Goal: Communication & Community: Answer question/provide support

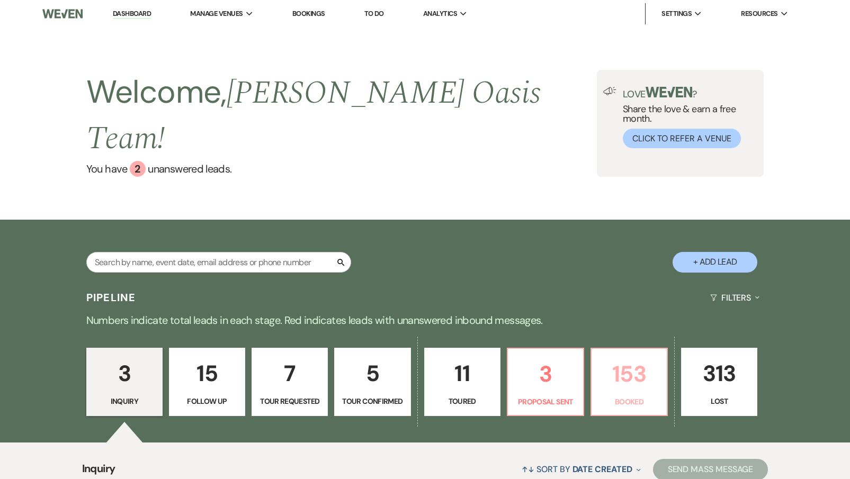
click at [632, 365] on p "153" at bounding box center [629, 373] width 62 height 35
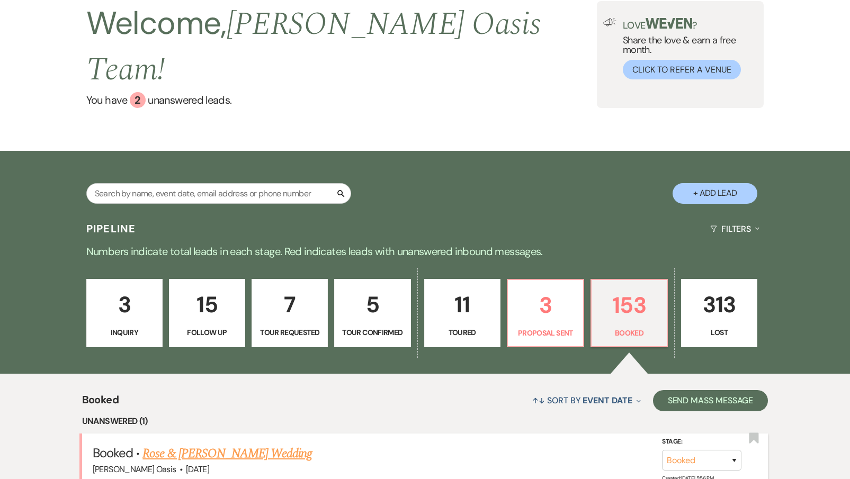
scroll to position [68, 0]
click at [221, 445] on h5 "Booked · [PERSON_NAME] & [PERSON_NAME] Wedding" at bounding box center [425, 454] width 665 height 19
click at [215, 445] on link "Rose & [PERSON_NAME] Wedding" at bounding box center [226, 454] width 169 height 19
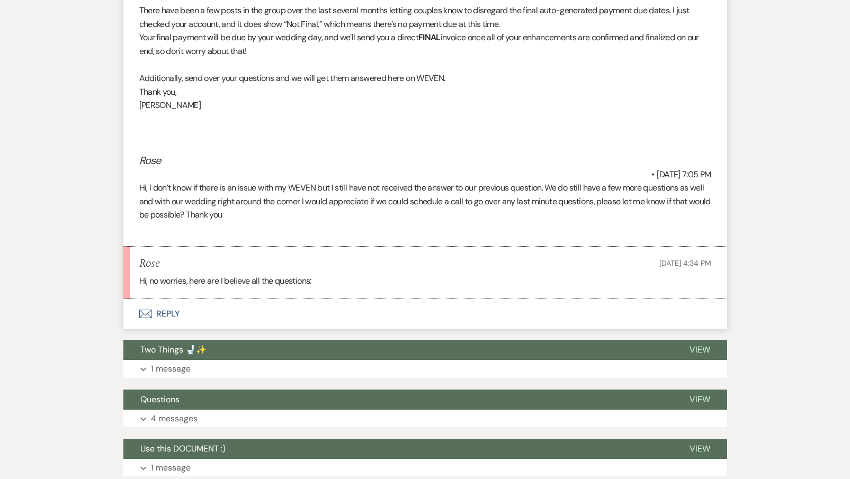
scroll to position [2450, 0]
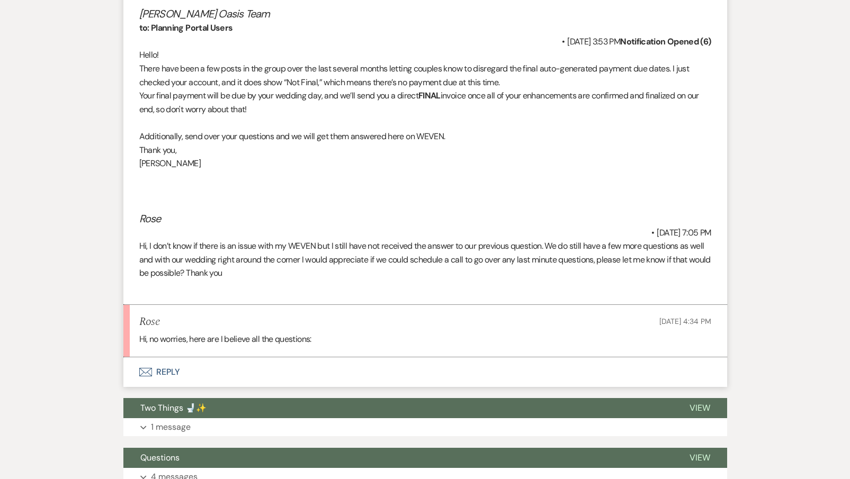
click at [327, 332] on div "Hi, no worries, here are I believe all the questions:" at bounding box center [425, 339] width 572 height 14
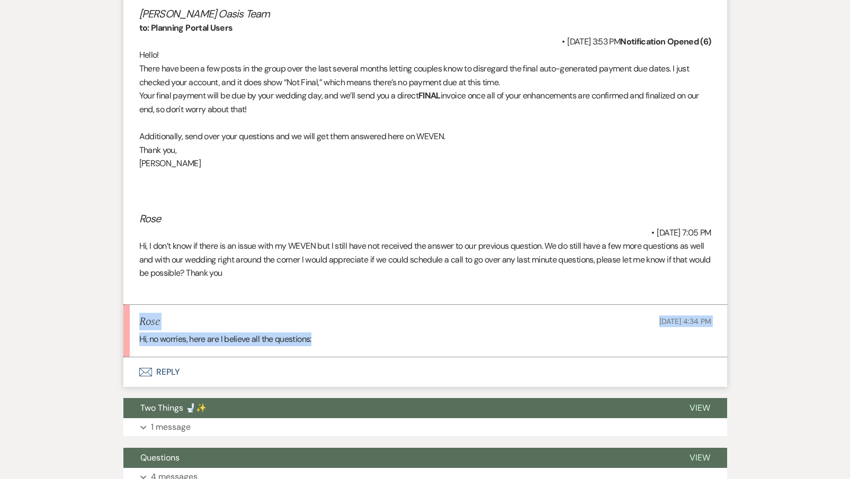
drag, startPoint x: 327, startPoint y: 292, endPoint x: 136, endPoint y: 267, distance: 192.7
click at [136, 305] on li "Rose [DATE] 4:34 PM Hi, no worries, here are I believe all the questions:" at bounding box center [424, 331] width 603 height 52
copy li "Rose [DATE] 4:34 PM Hi, no worries, here are I believe all the questions:"
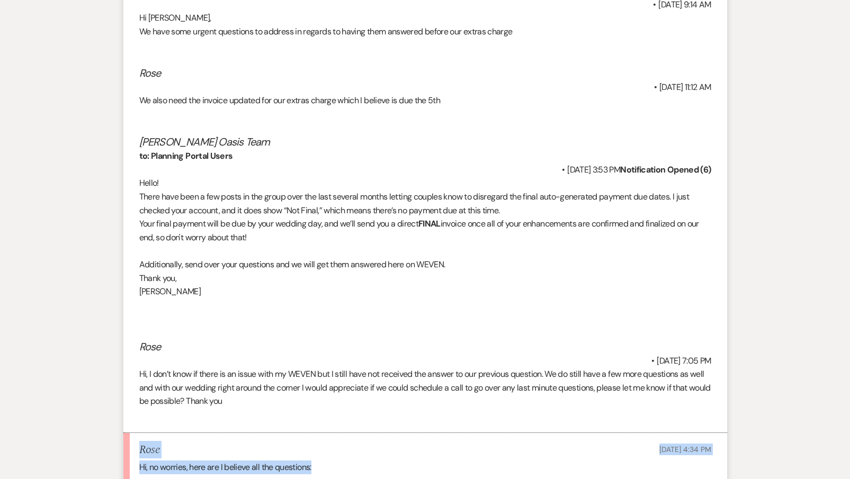
scroll to position [2323, 1]
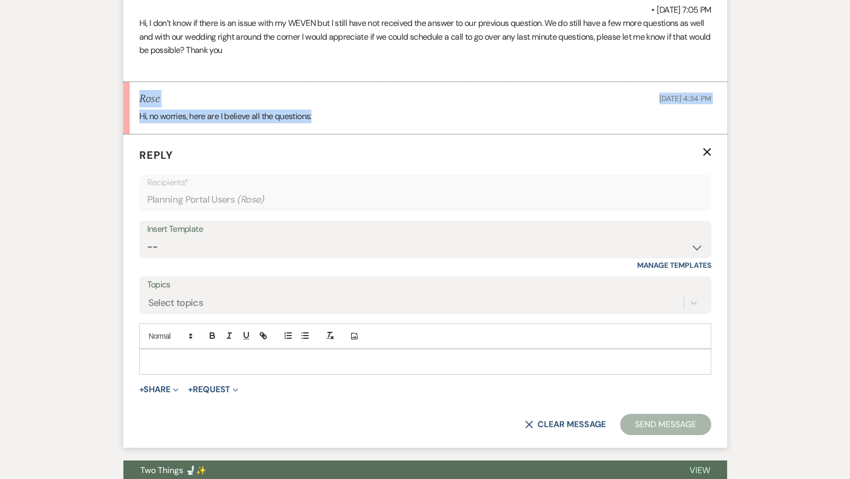
scroll to position [2676, 0]
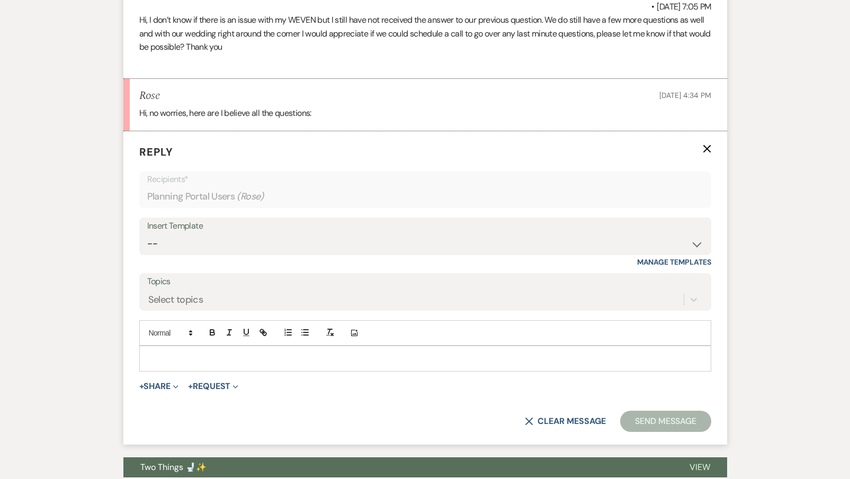
click at [214, 353] on p at bounding box center [425, 359] width 555 height 12
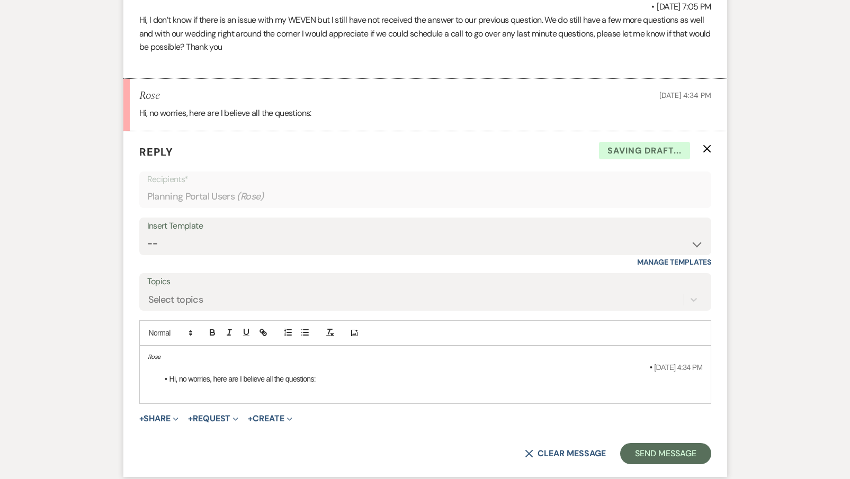
click at [168, 373] on li "Hi, no worries, here are I believe all the questions:" at bounding box center [430, 379] width 544 height 12
click at [654, 362] on span at bounding box center [654, 368] width 0 height 12
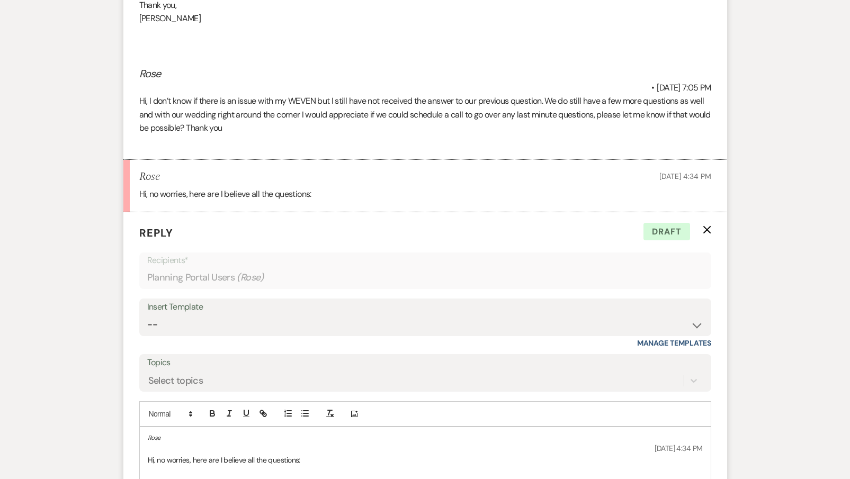
scroll to position [2667, 0]
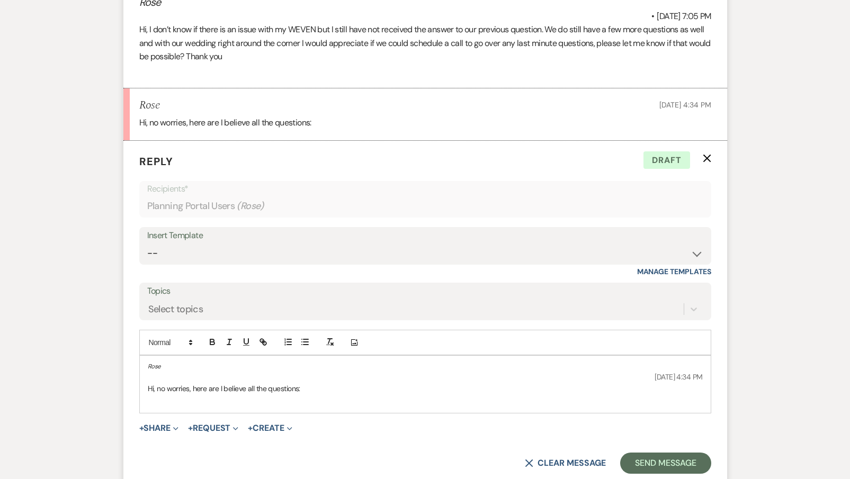
click at [144, 356] on div "Rose [DATE] 4:34 PM Hi, no worries, here are I believe all the questions:" at bounding box center [425, 384] width 571 height 57
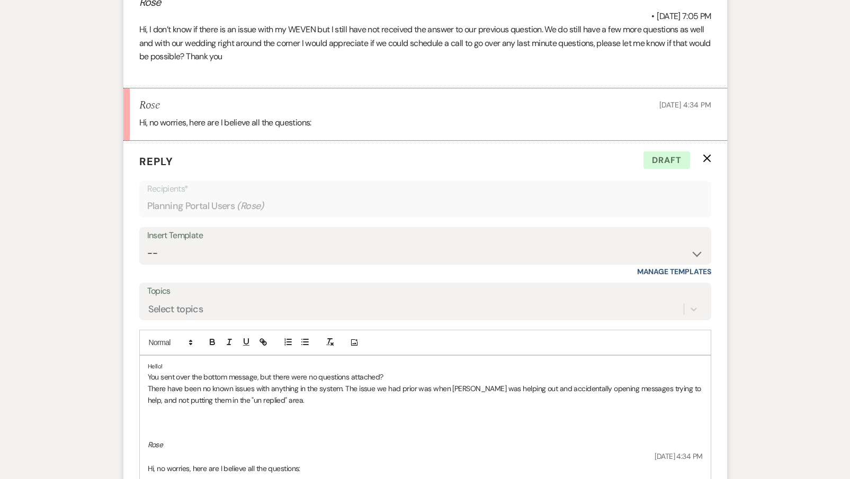
click at [158, 383] on p "There have been no known issues with anything in the system. The issue we had p…" at bounding box center [425, 395] width 555 height 24
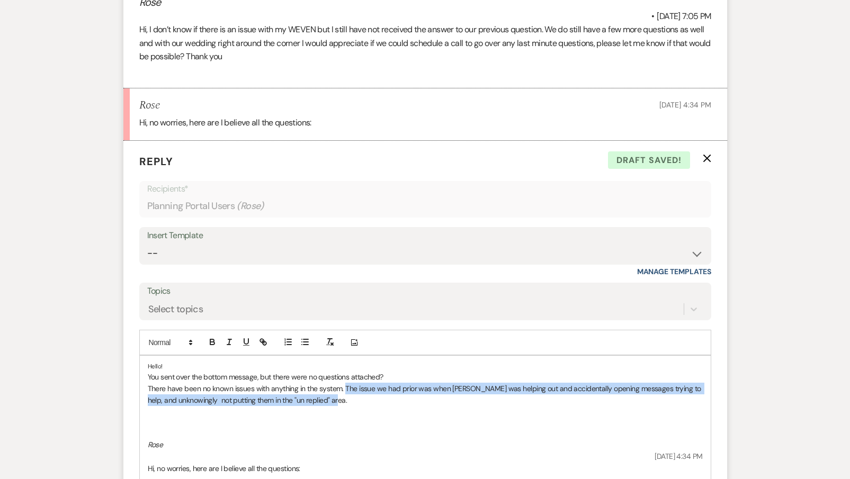
drag, startPoint x: 341, startPoint y: 354, endPoint x: 344, endPoint y: 338, distance: 16.1
click at [344, 383] on p "There have been no known issues with anything in the system. The issue we had p…" at bounding box center [425, 395] width 555 height 24
click at [231, 337] on icon "button" at bounding box center [229, 342] width 10 height 10
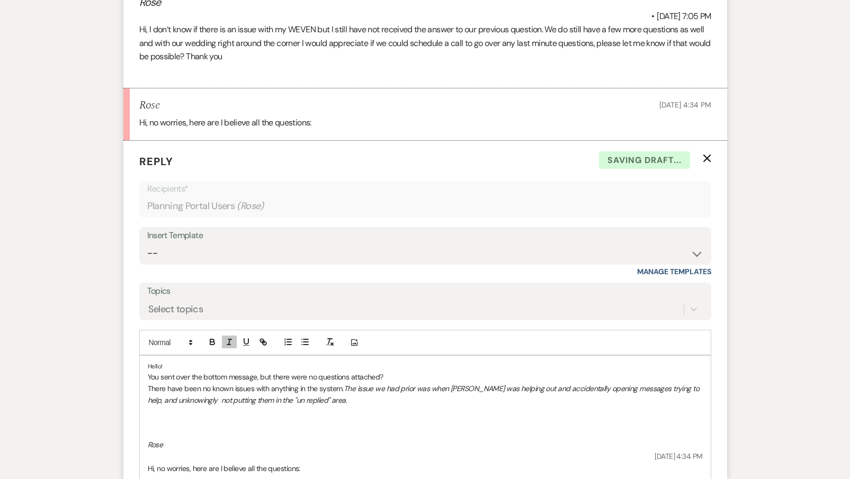
click at [364, 407] on h5 at bounding box center [425, 411] width 555 height 8
click at [362, 383] on p "There have been no known issues with anything in the system. The issue we had p…" at bounding box center [425, 395] width 555 height 24
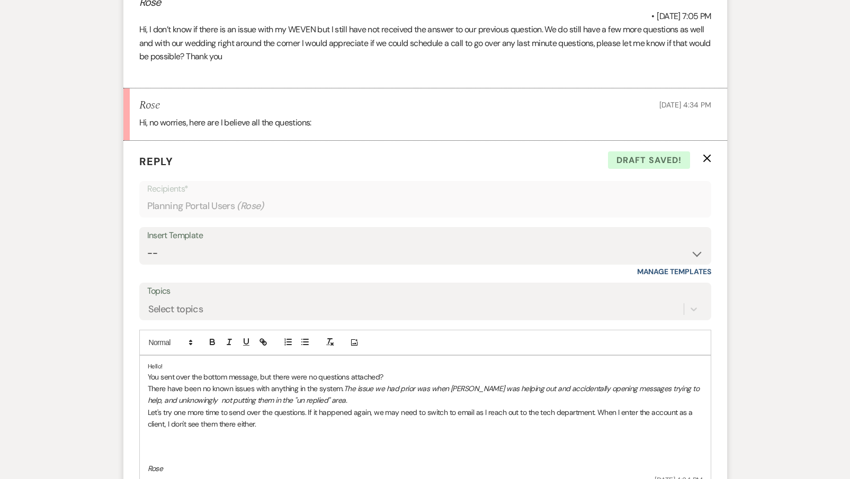
click at [398, 371] on p "You sent over the bottom message, but there were no questions attached?" at bounding box center [425, 377] width 555 height 12
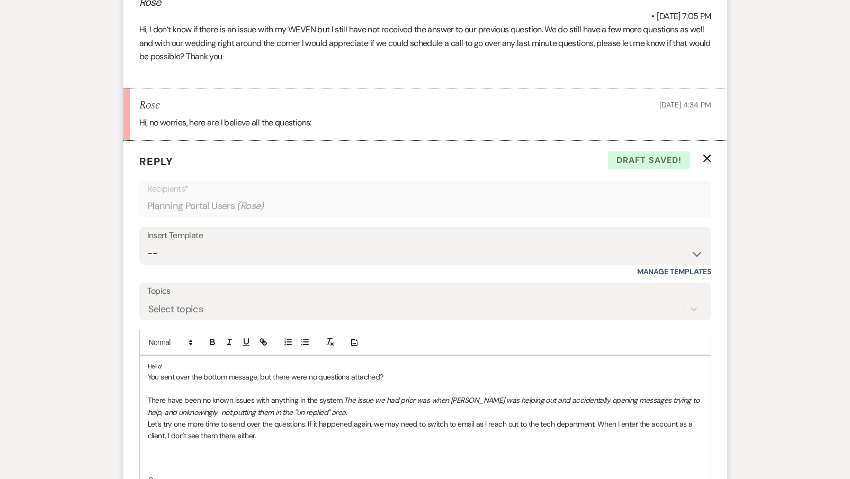
click at [340, 394] on p "There have been no known issues with anything in the system. The issue we had p…" at bounding box center [425, 406] width 555 height 24
click at [454, 394] on p "There have been no known issues with anything in the system for quite some time…" at bounding box center [425, 406] width 555 height 24
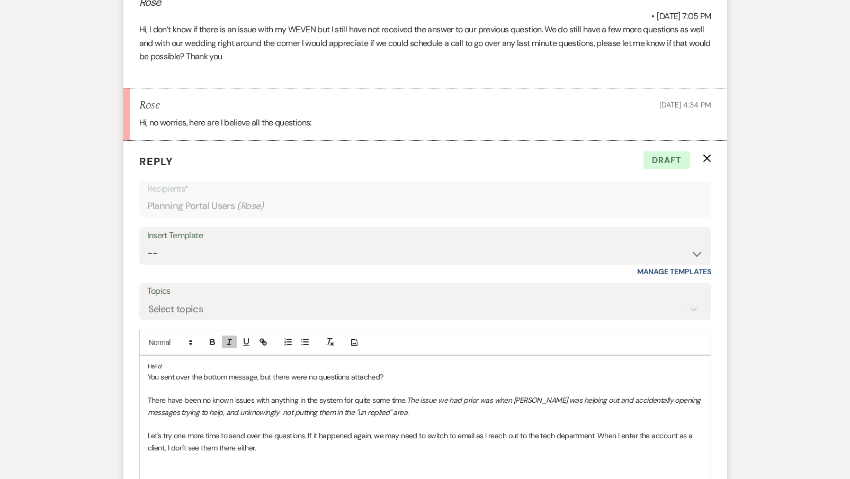
click at [453, 430] on p "Let's try one more time to send over the questions. If it happened again, we ma…" at bounding box center [425, 442] width 555 height 24
click at [457, 430] on p "Let's try one more time to send over the questions. If it happened again, we ma…" at bounding box center [425, 442] width 555 height 24
click at [458, 430] on p "Let's try one more time to send over the questions. If it happened again, we ma…" at bounding box center [425, 442] width 555 height 24
drag, startPoint x: 596, startPoint y: 384, endPoint x: 599, endPoint y: 401, distance: 17.1
click at [599, 430] on p "Let's try one more time to send over the questions. If it happened again, we ma…" at bounding box center [425, 442] width 555 height 24
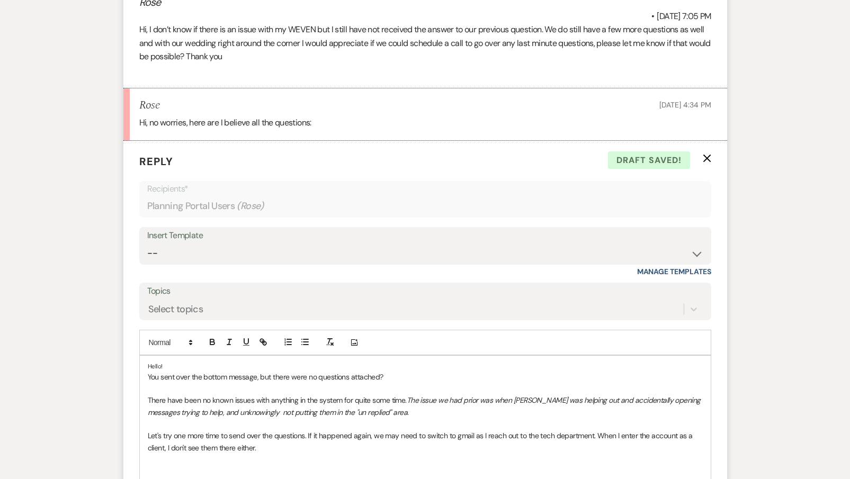
copy p "When I enter the account as a client, I don't see them there either."
click at [400, 371] on p "You sent over the bottom message, but there were no questions attached?" at bounding box center [425, 377] width 555 height 12
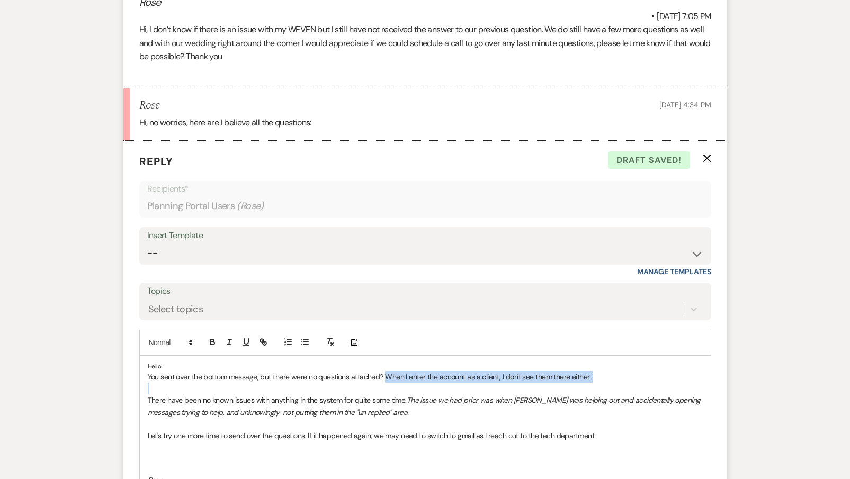
drag, startPoint x: 384, startPoint y: 327, endPoint x: 614, endPoint y: 332, distance: 229.3
click at [614, 356] on div "Hello! You sent over the bottom message, but there were no questions attached? …" at bounding box center [425, 442] width 571 height 172
click at [225, 337] on icon "button" at bounding box center [229, 342] width 10 height 10
click at [626, 430] on p "Let's try one more time to send over the questions. If it happened again, we ma…" at bounding box center [425, 436] width 555 height 12
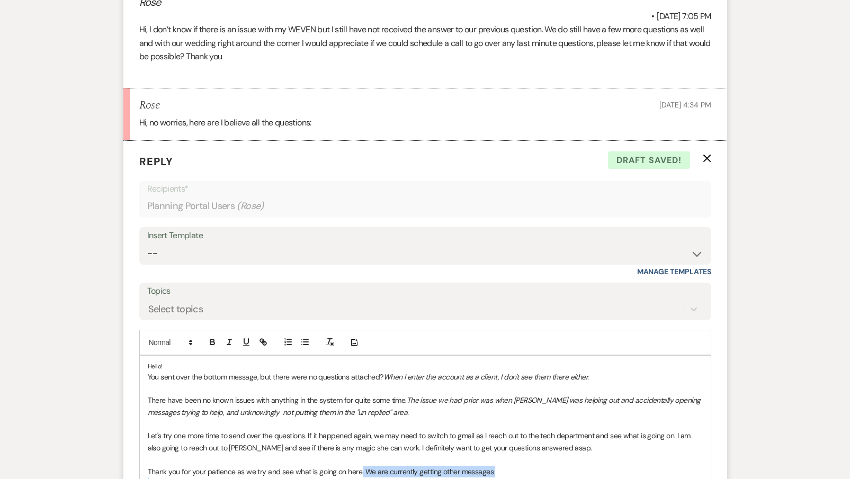
drag, startPoint x: 362, startPoint y: 419, endPoint x: 499, endPoint y: 438, distance: 137.9
click at [499, 438] on div "Hello! You sent over the bottom message, but there were no questions attached? …" at bounding box center [425, 460] width 571 height 208
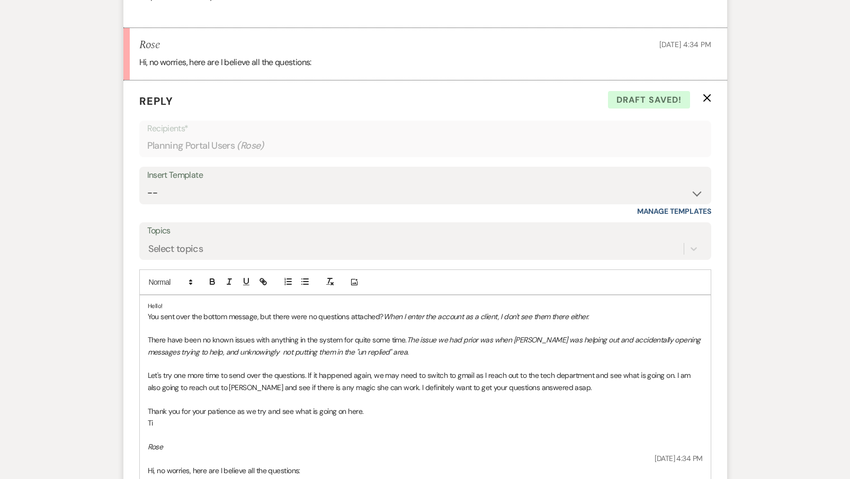
scroll to position [2730, 0]
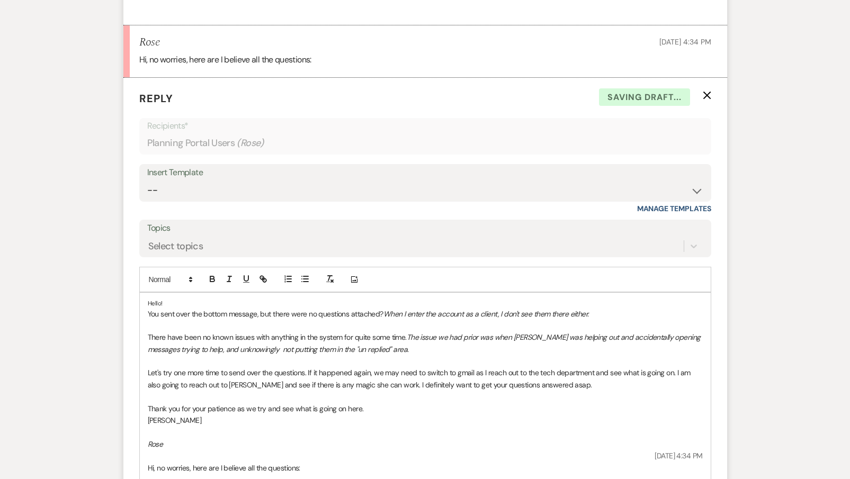
click at [227, 414] on p "[PERSON_NAME]" at bounding box center [425, 420] width 555 height 12
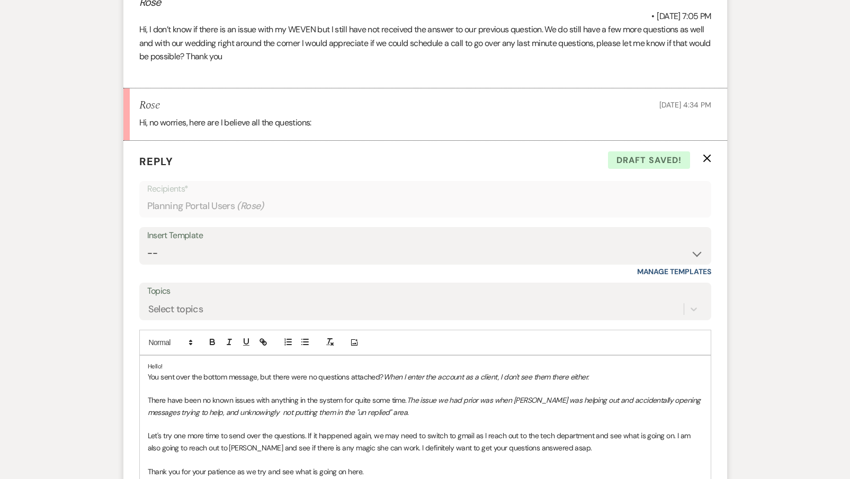
scroll to position [2933, 0]
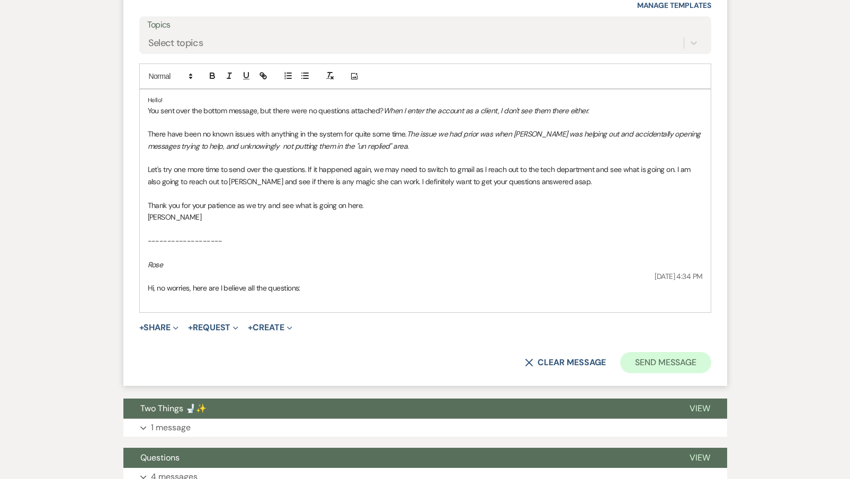
click at [645, 352] on button "Send Message" at bounding box center [665, 362] width 91 height 21
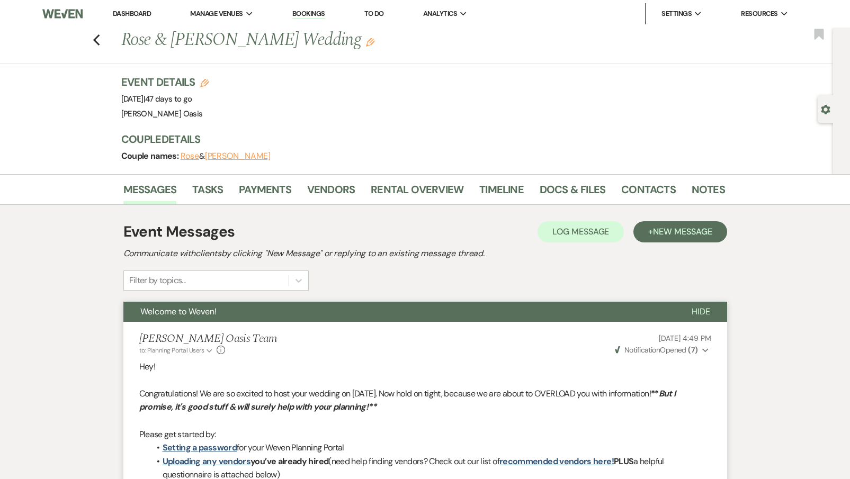
scroll to position [0, 0]
click at [124, 15] on link "Dashboard" at bounding box center [132, 13] width 38 height 9
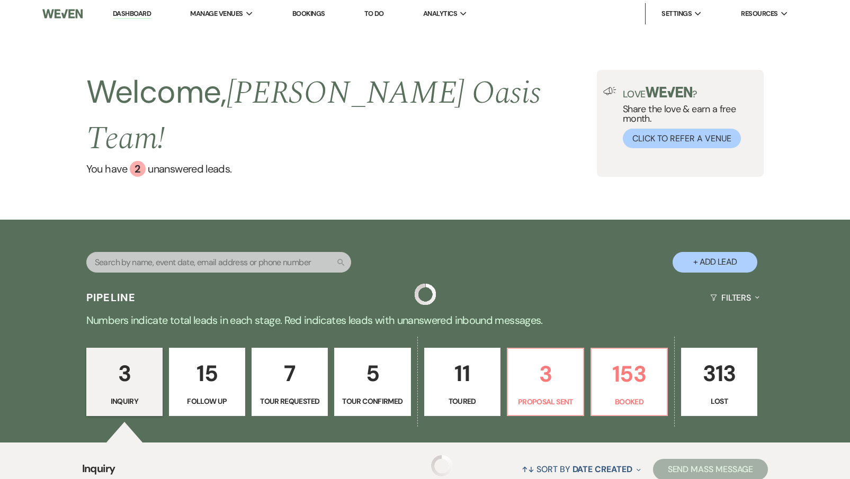
click at [124, 15] on link "Dashboard" at bounding box center [132, 14] width 38 height 10
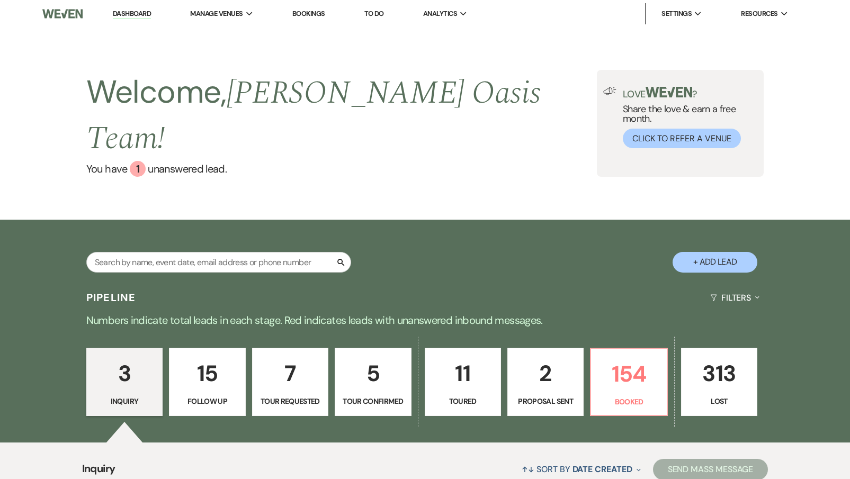
click at [531, 369] on link "2 Proposal Sent" at bounding box center [545, 382] width 76 height 69
select select "6"
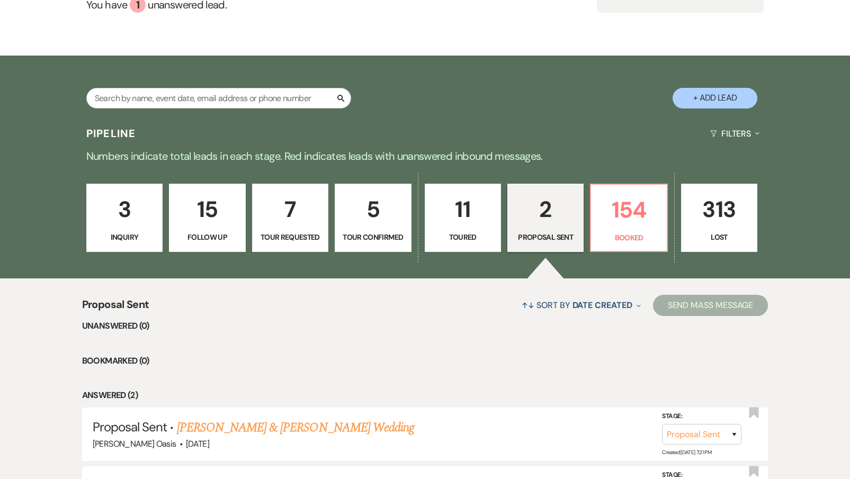
scroll to position [165, 0]
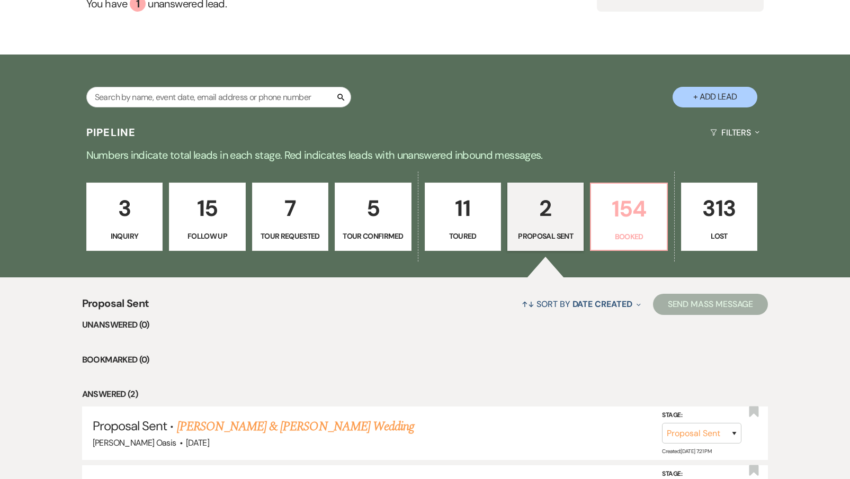
click at [629, 191] on p "154" at bounding box center [628, 208] width 62 height 35
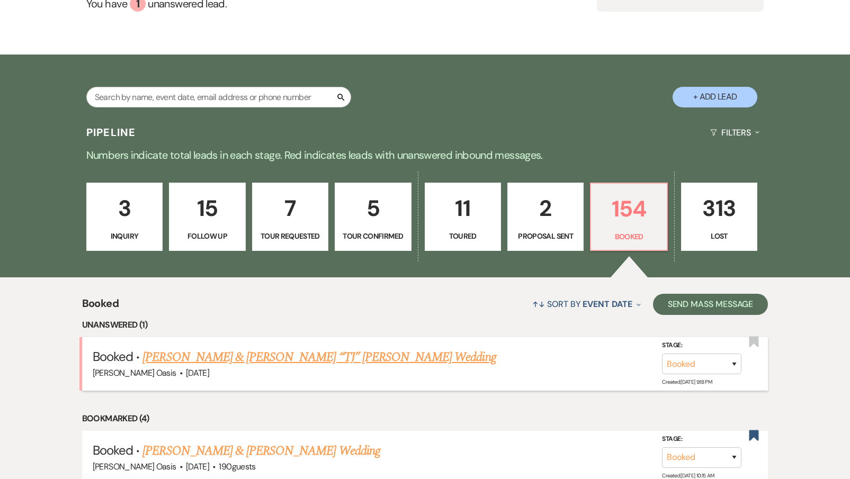
click at [206, 348] on link "[PERSON_NAME] & [PERSON_NAME] “TJ” [PERSON_NAME] Wedding" at bounding box center [318, 357] width 353 height 19
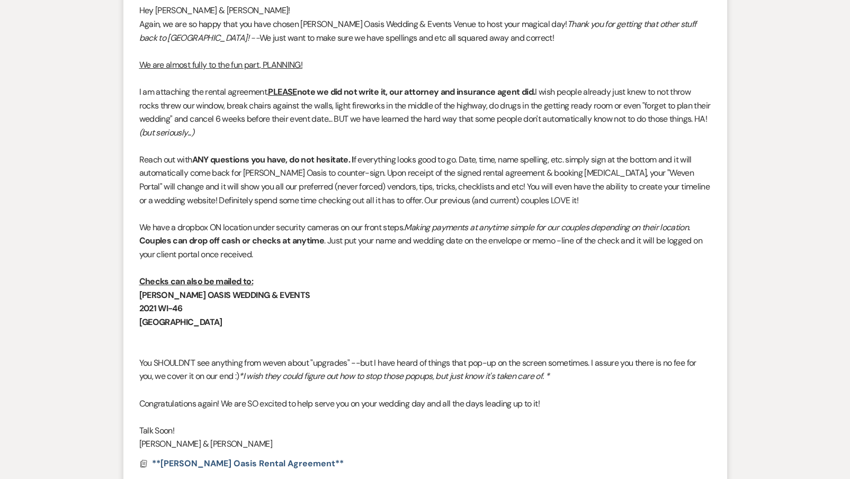
scroll to position [655, 0]
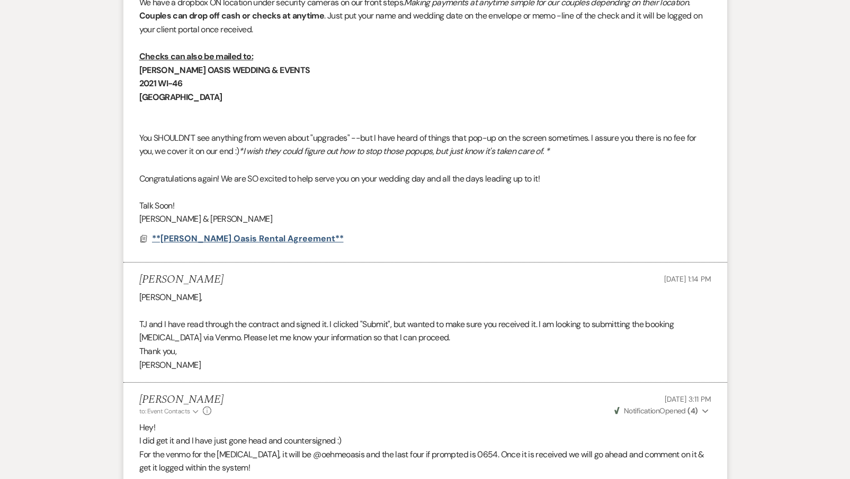
click at [268, 233] on span "**[PERSON_NAME] Oasis Rental Agreement**" at bounding box center [248, 238] width 192 height 11
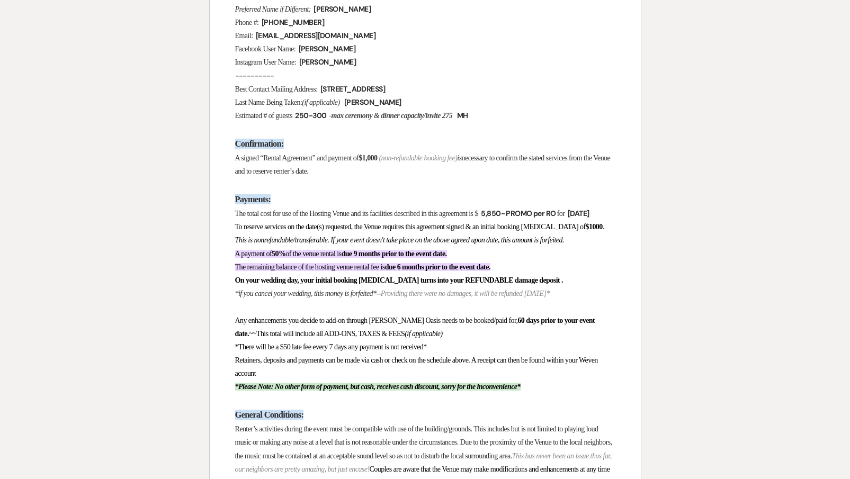
scroll to position [742, 0]
